Goal: Information Seeking & Learning: Learn about a topic

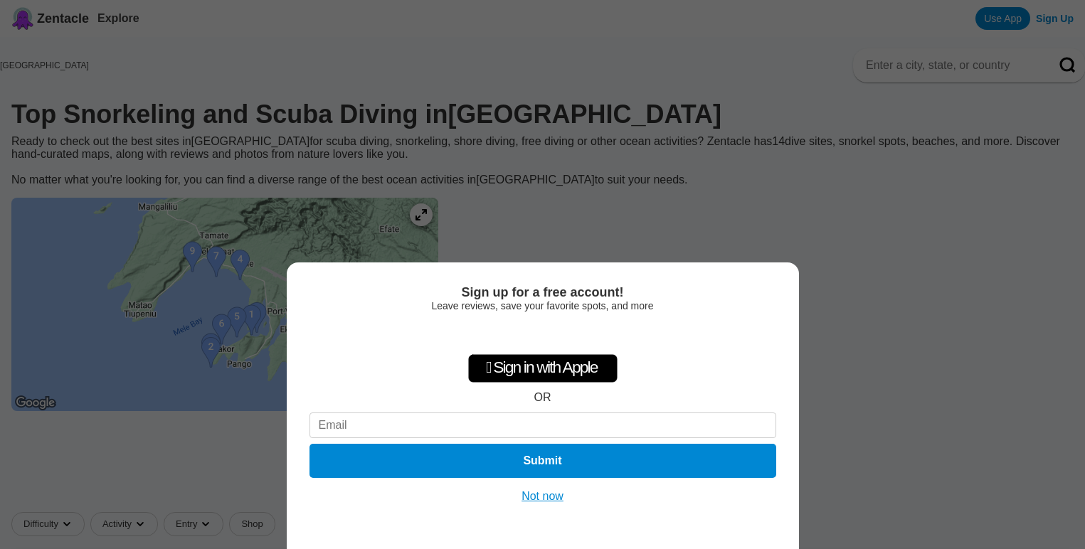
click at [548, 498] on button "Not now" at bounding box center [542, 496] width 51 height 14
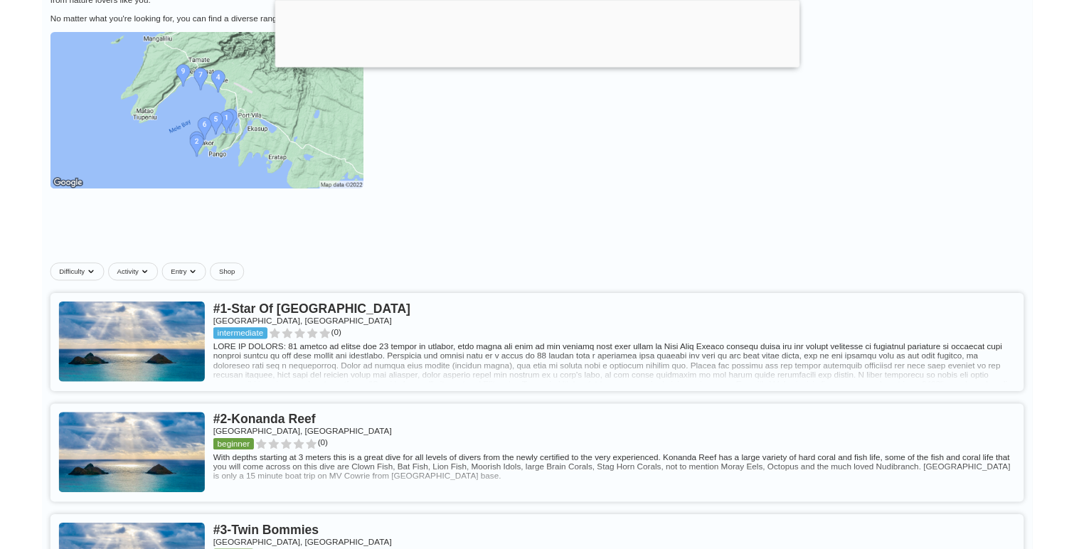
scroll to position [260, 0]
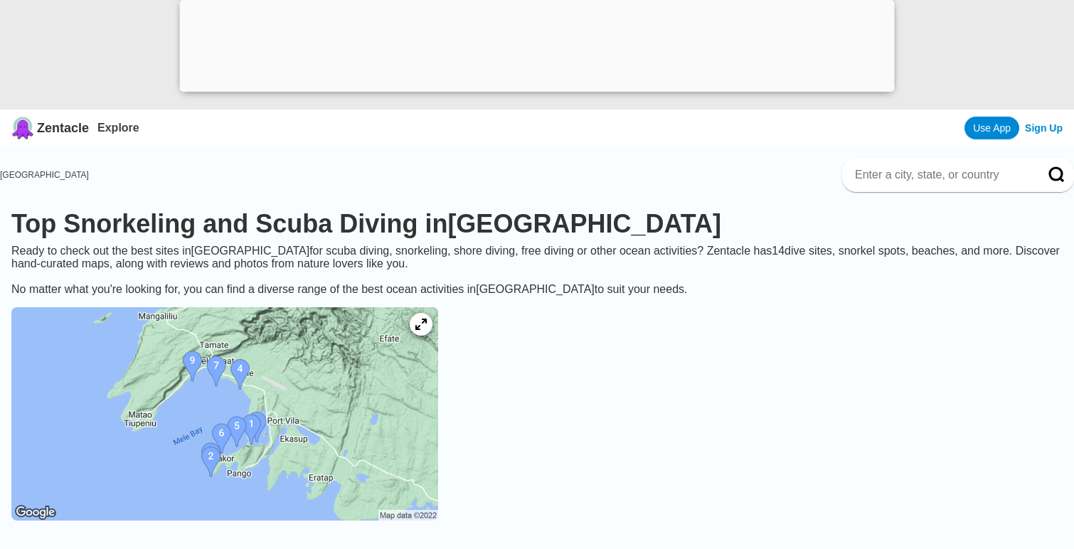
click at [333, 396] on img at bounding box center [224, 413] width 427 height 213
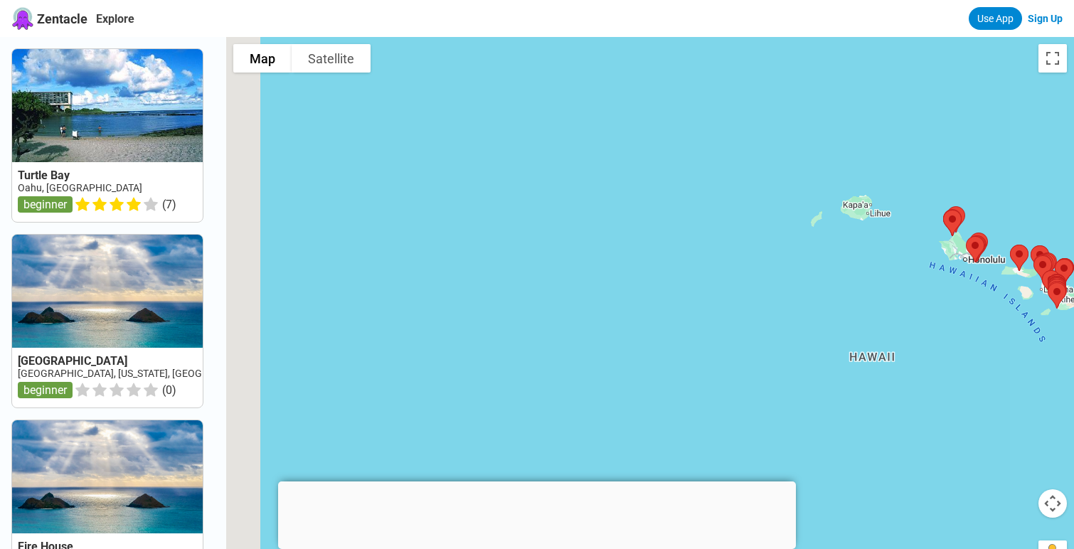
drag, startPoint x: 401, startPoint y: 391, endPoint x: 738, endPoint y: 309, distance: 346.5
click at [738, 309] on div at bounding box center [650, 311] width 848 height 549
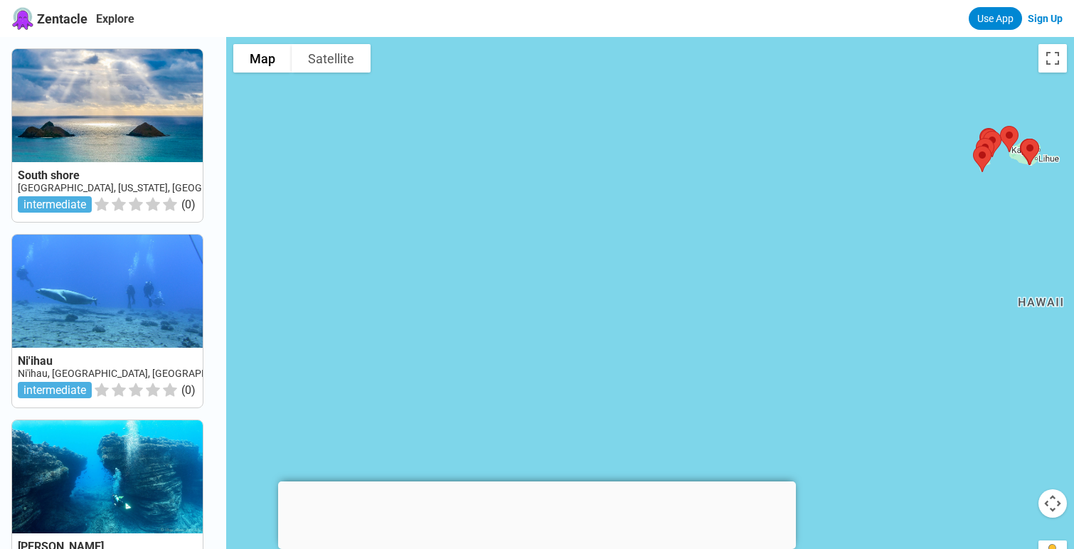
drag, startPoint x: 353, startPoint y: 403, endPoint x: 523, endPoint y: 349, distance: 178.4
click at [523, 349] on div at bounding box center [650, 311] width 848 height 549
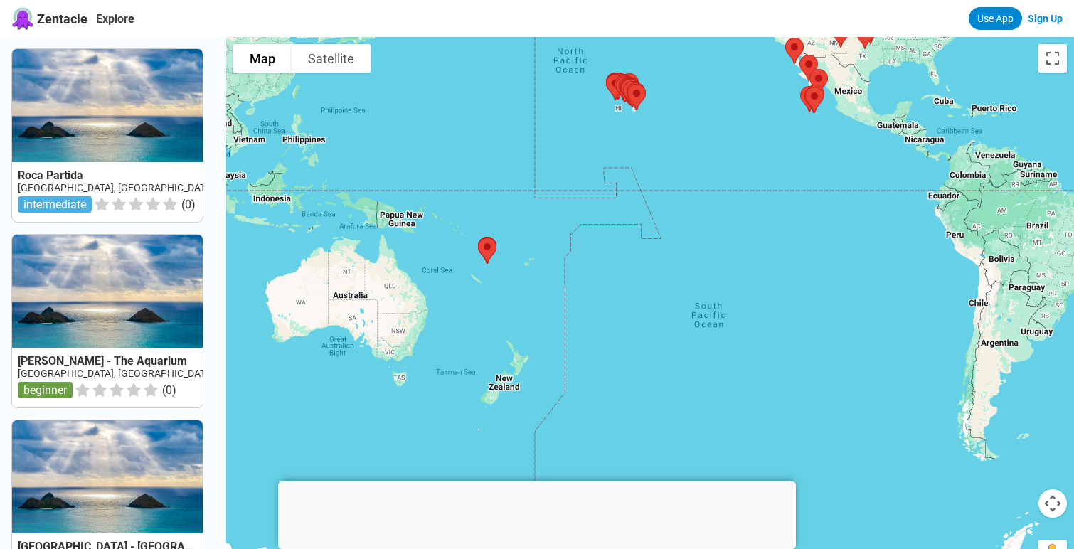
drag, startPoint x: 450, startPoint y: 433, endPoint x: 539, endPoint y: 255, distance: 199.8
click at [539, 255] on div at bounding box center [650, 311] width 848 height 549
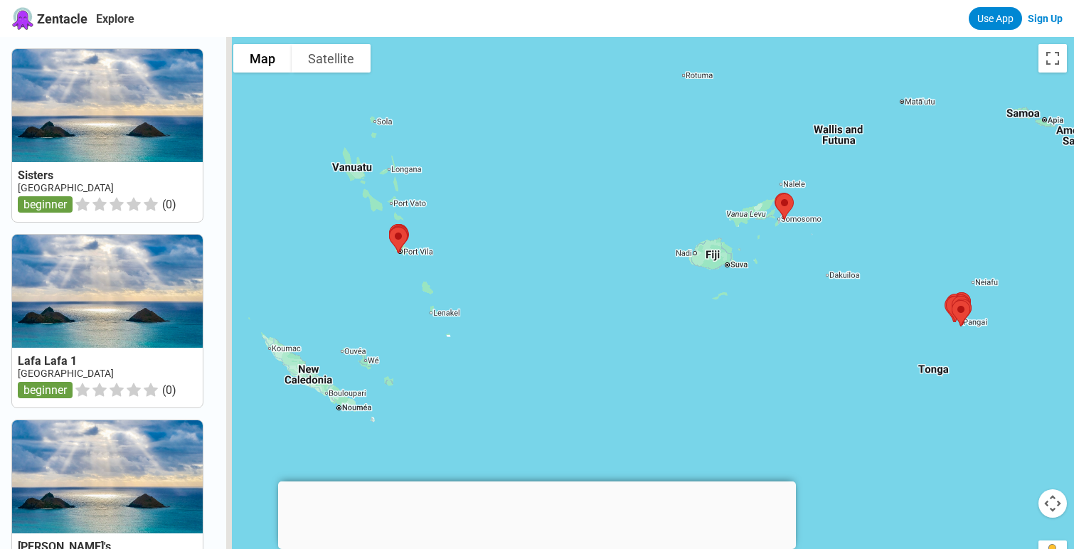
drag, startPoint x: 439, startPoint y: 175, endPoint x: 501, endPoint y: 416, distance: 249.0
click at [501, 416] on div at bounding box center [650, 311] width 848 height 549
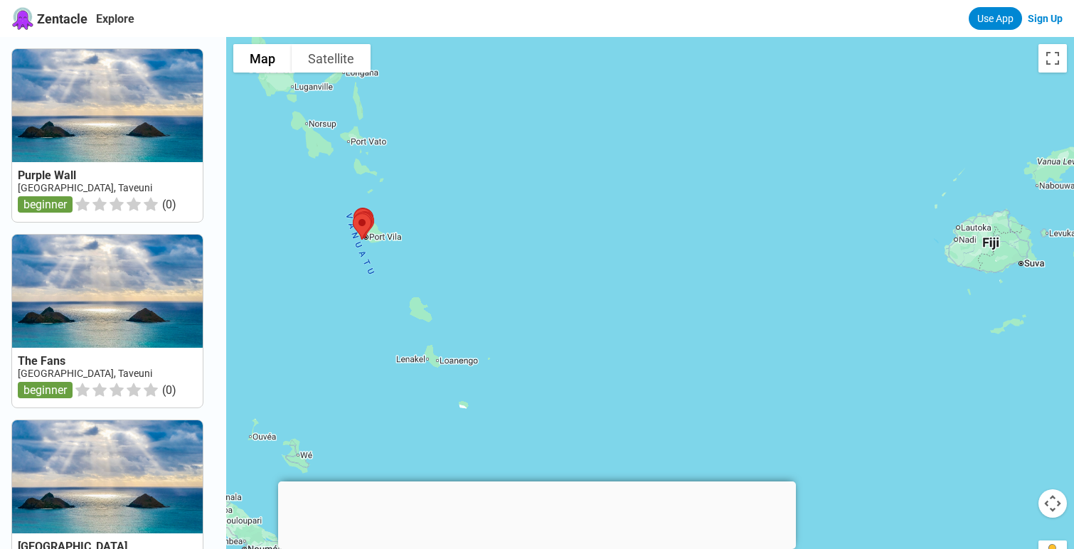
drag, startPoint x: 413, startPoint y: 214, endPoint x: 494, endPoint y: 318, distance: 132.2
click at [492, 318] on div at bounding box center [650, 311] width 848 height 549
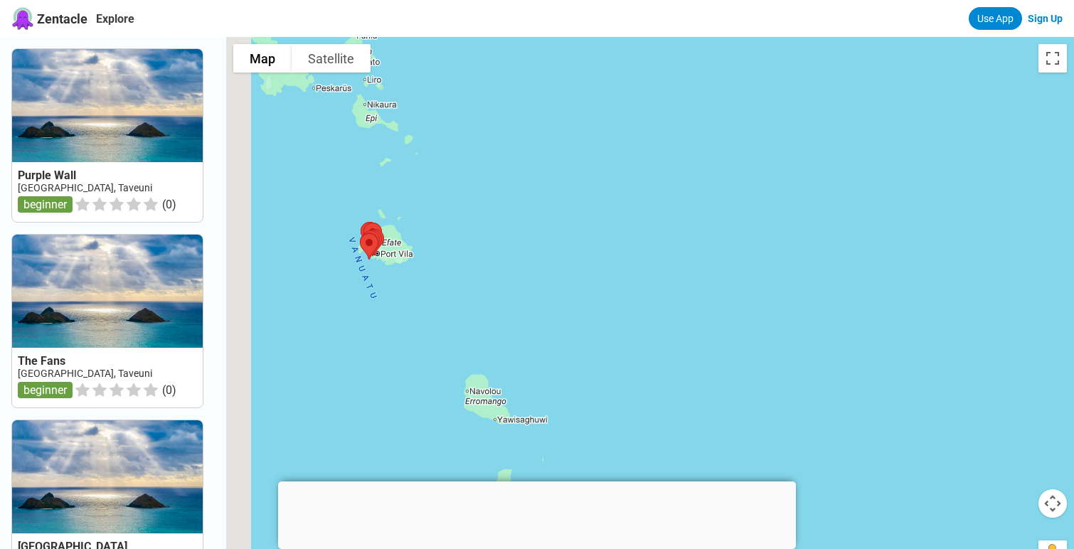
drag, startPoint x: 319, startPoint y: 268, endPoint x: 446, endPoint y: 333, distance: 142.9
click at [440, 334] on div at bounding box center [650, 311] width 848 height 549
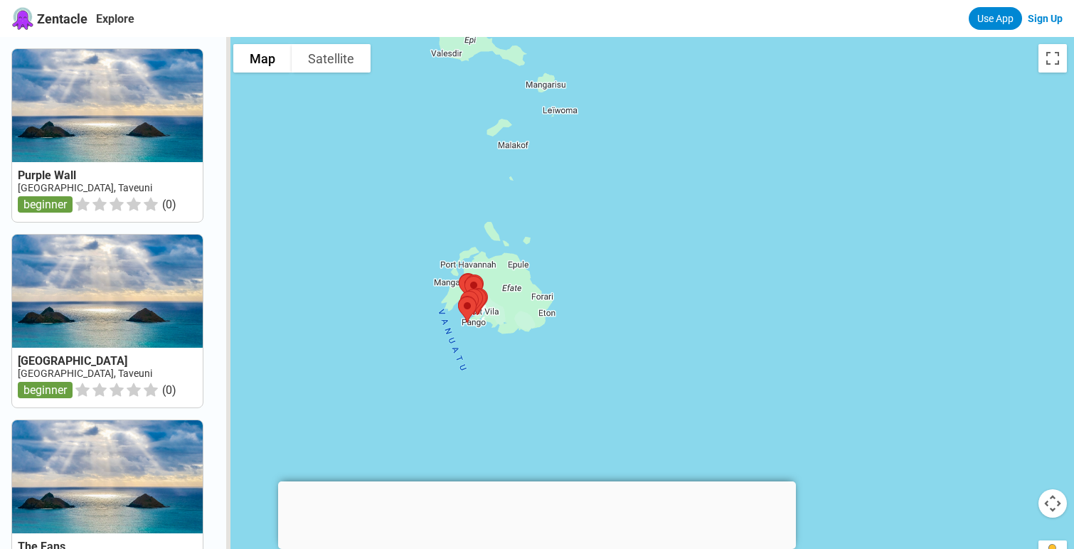
drag, startPoint x: 317, startPoint y: 318, endPoint x: 473, endPoint y: 433, distance: 193.9
click at [473, 433] on div at bounding box center [650, 311] width 848 height 549
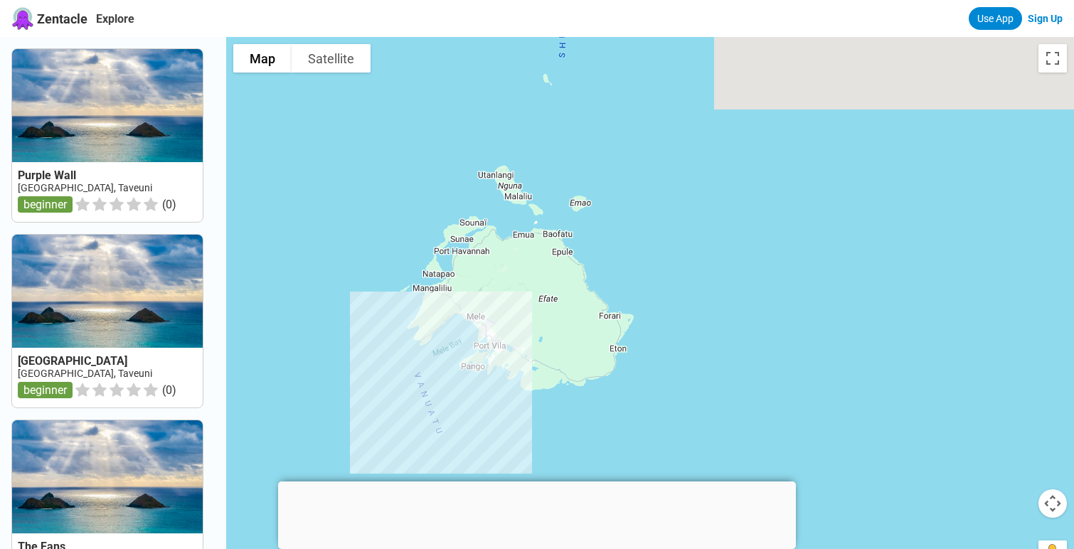
drag, startPoint x: 523, startPoint y: 264, endPoint x: 512, endPoint y: 418, distance: 154.7
click at [512, 418] on div at bounding box center [650, 311] width 848 height 549
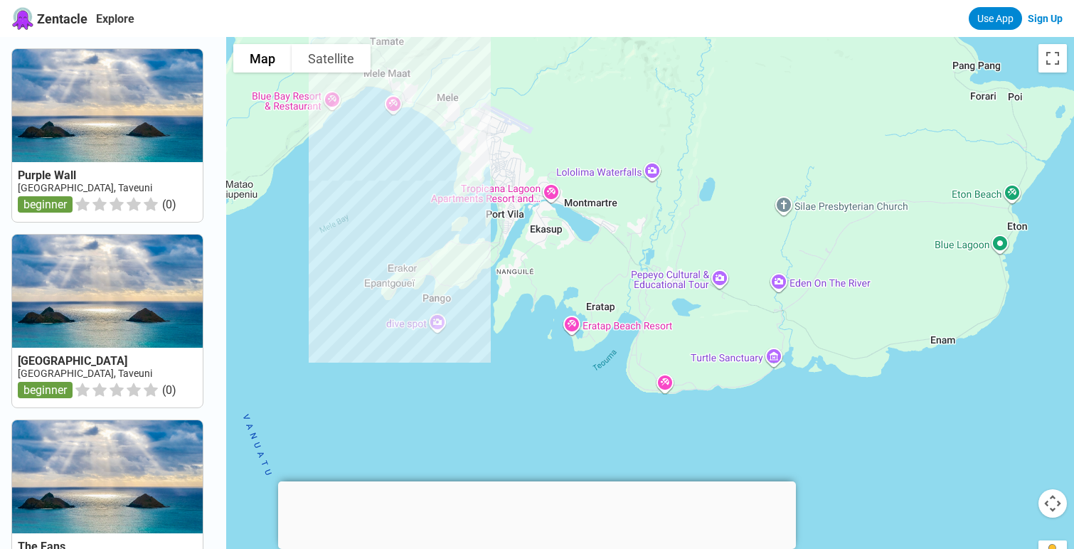
drag, startPoint x: 433, startPoint y: 309, endPoint x: 494, endPoint y: 380, distance: 94.3
click at [494, 380] on div at bounding box center [650, 311] width 848 height 549
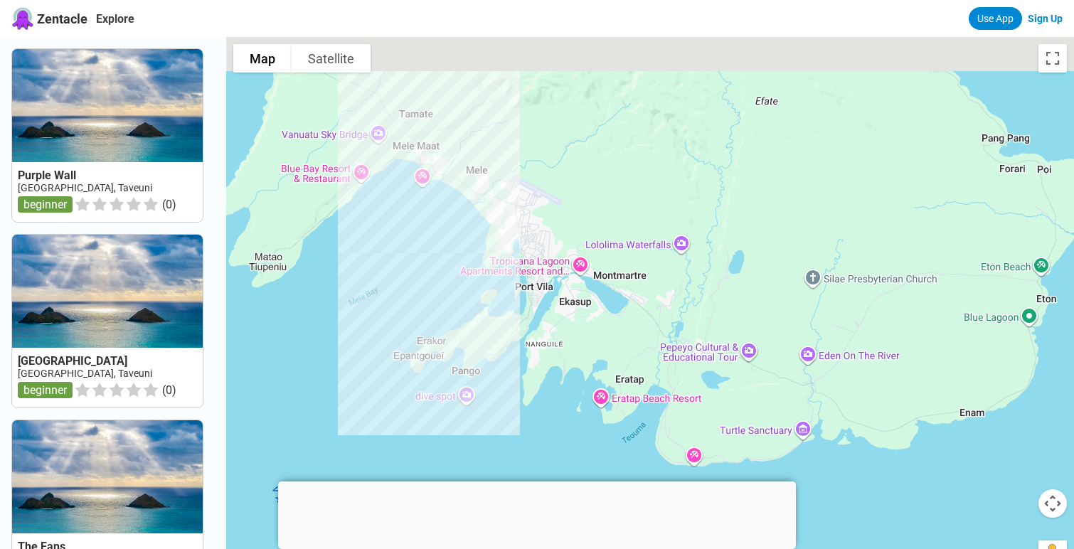
drag, startPoint x: 383, startPoint y: 415, endPoint x: 398, endPoint y: 469, distance: 55.6
click at [398, 469] on div at bounding box center [650, 311] width 848 height 549
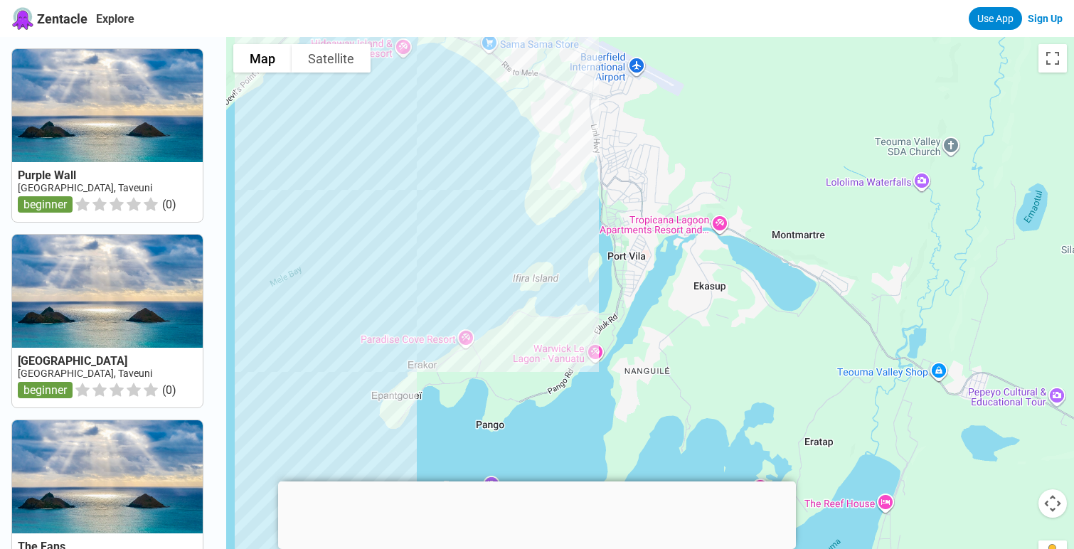
drag, startPoint x: 413, startPoint y: 344, endPoint x: 342, endPoint y: 472, distance: 145.9
click at [342, 472] on div at bounding box center [650, 311] width 848 height 549
